Goal: Check status: Check status

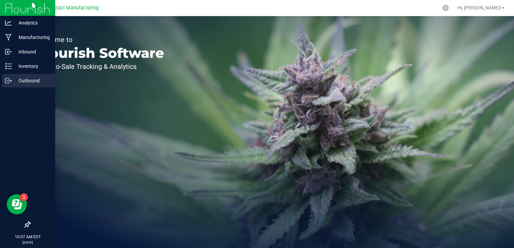
click at [14, 80] on p "Outbound" at bounding box center [32, 81] width 40 height 8
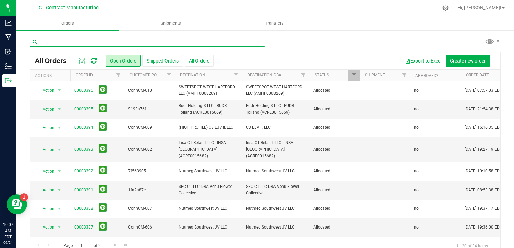
click at [53, 41] on input "text" at bounding box center [148, 42] width 236 height 10
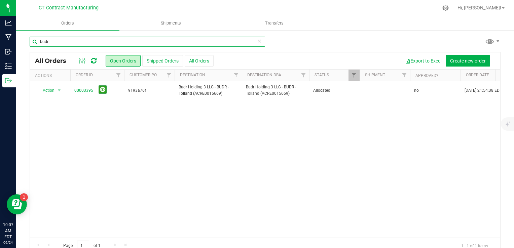
click at [53, 41] on input "budr" at bounding box center [148, 42] width 236 height 10
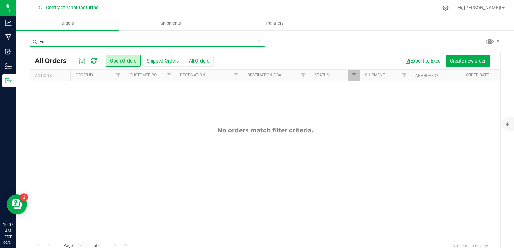
type input "v"
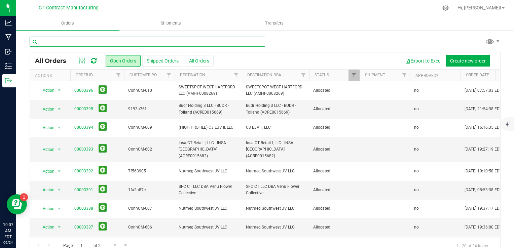
click at [129, 37] on input "text" at bounding box center [148, 42] width 236 height 10
paste input "8f92f6c9"
type input "8f92f6c9"
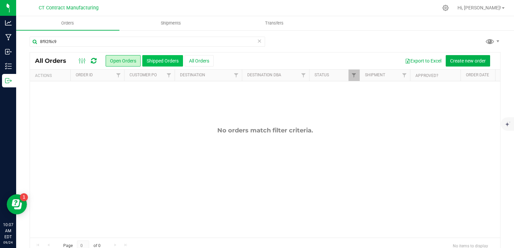
click at [158, 61] on button "Shipped Orders" at bounding box center [162, 60] width 41 height 11
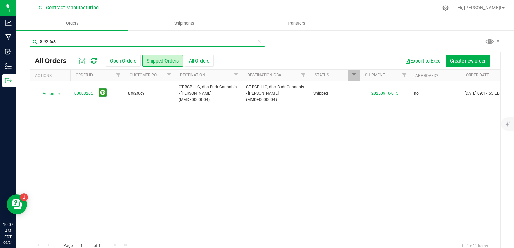
click at [103, 41] on input "8f92f6c9" at bounding box center [148, 42] width 236 height 10
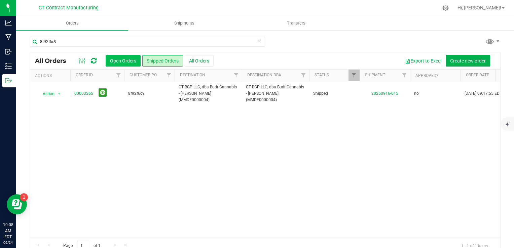
click at [126, 59] on button "Open Orders" at bounding box center [123, 60] width 35 height 11
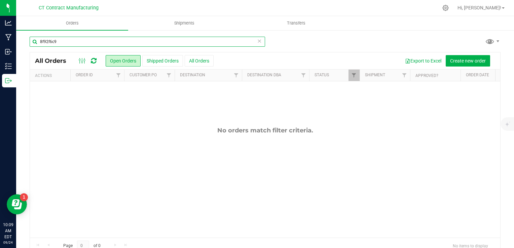
click at [151, 39] on input "8f92f6c9" at bounding box center [148, 42] width 236 height 10
paste input "46ab50c2"
type input "46ab50c2"
